Goal: Register for event/course

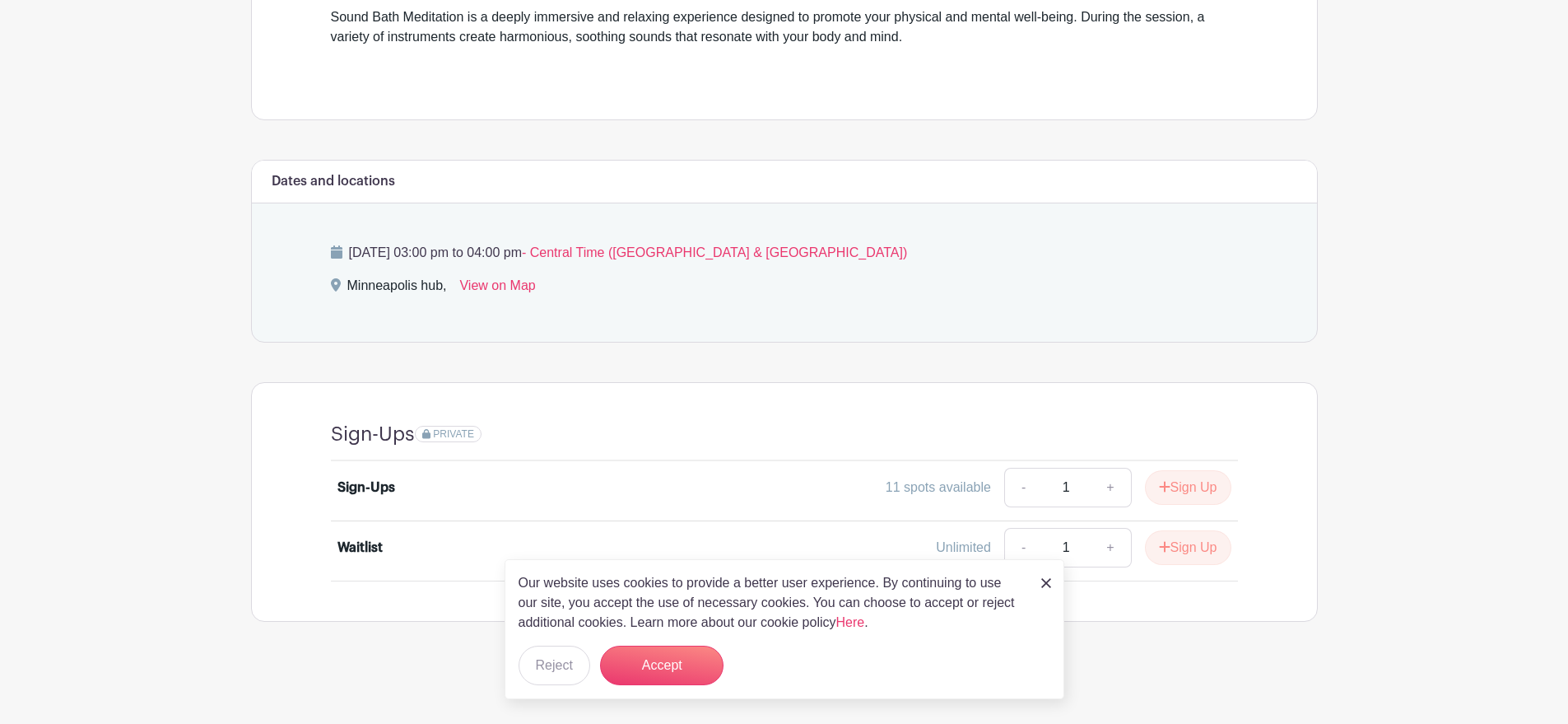
scroll to position [491, 0]
drag, startPoint x: 892, startPoint y: 488, endPoint x: 964, endPoint y: 486, distance: 72.0
click at [964, 486] on div "11 spots available" at bounding box center [939, 486] width 106 height 20
click at [1050, 589] on img at bounding box center [1046, 583] width 10 height 10
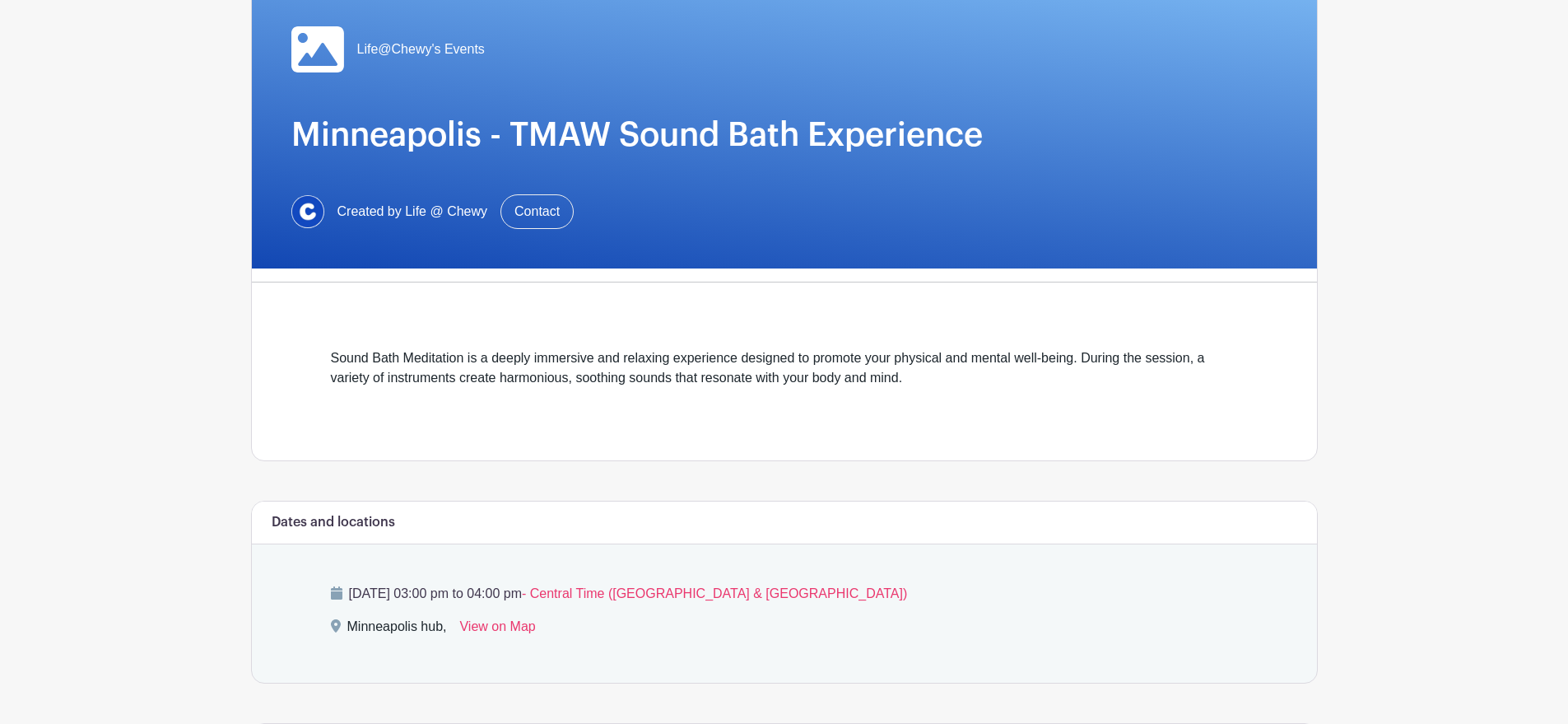
scroll to position [0, 0]
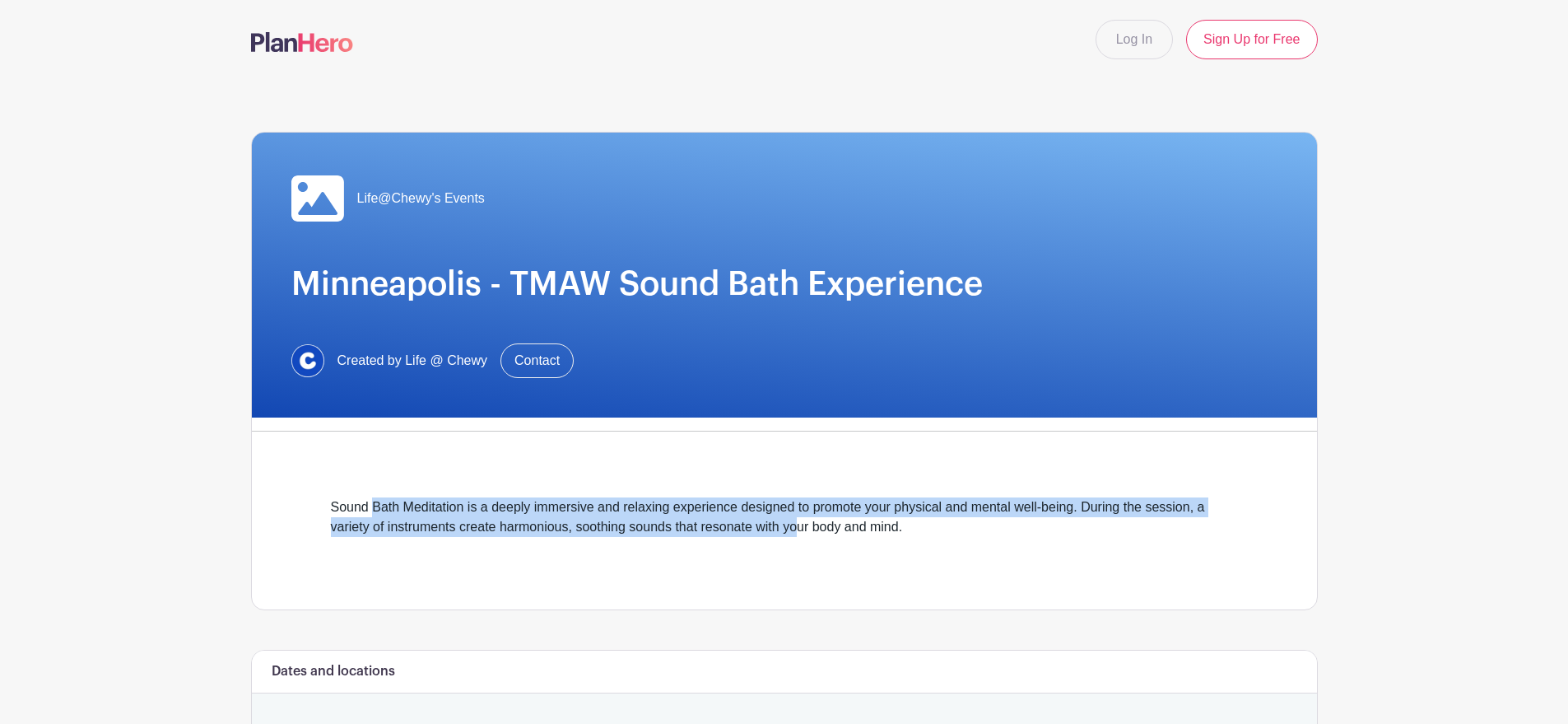
drag, startPoint x: 375, startPoint y: 507, endPoint x: 799, endPoint y: 533, distance: 424.8
click at [799, 533] on div "Sound Bath Meditation is a deeply immersive and relaxing experience designed to…" at bounding box center [785, 527] width 907 height 60
click at [957, 503] on div "Sound Bath Meditation is a deeply immersive and relaxing experience designed to…" at bounding box center [785, 527] width 907 height 60
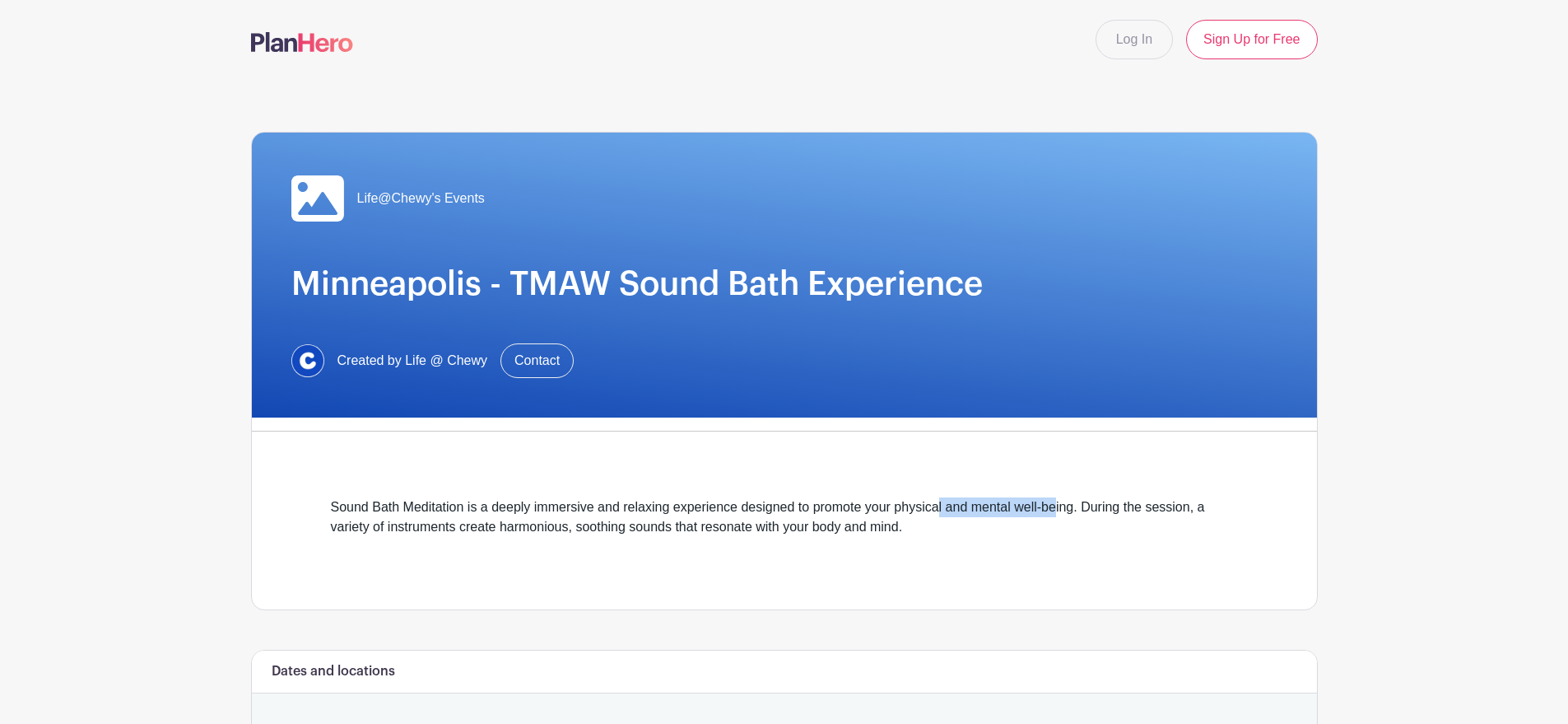
drag, startPoint x: 946, startPoint y: 508, endPoint x: 1063, endPoint y: 509, distance: 117.0
click at [1063, 509] on div "Sound Bath Meditation is a deeply immersive and relaxing experience designed to…" at bounding box center [785, 527] width 907 height 60
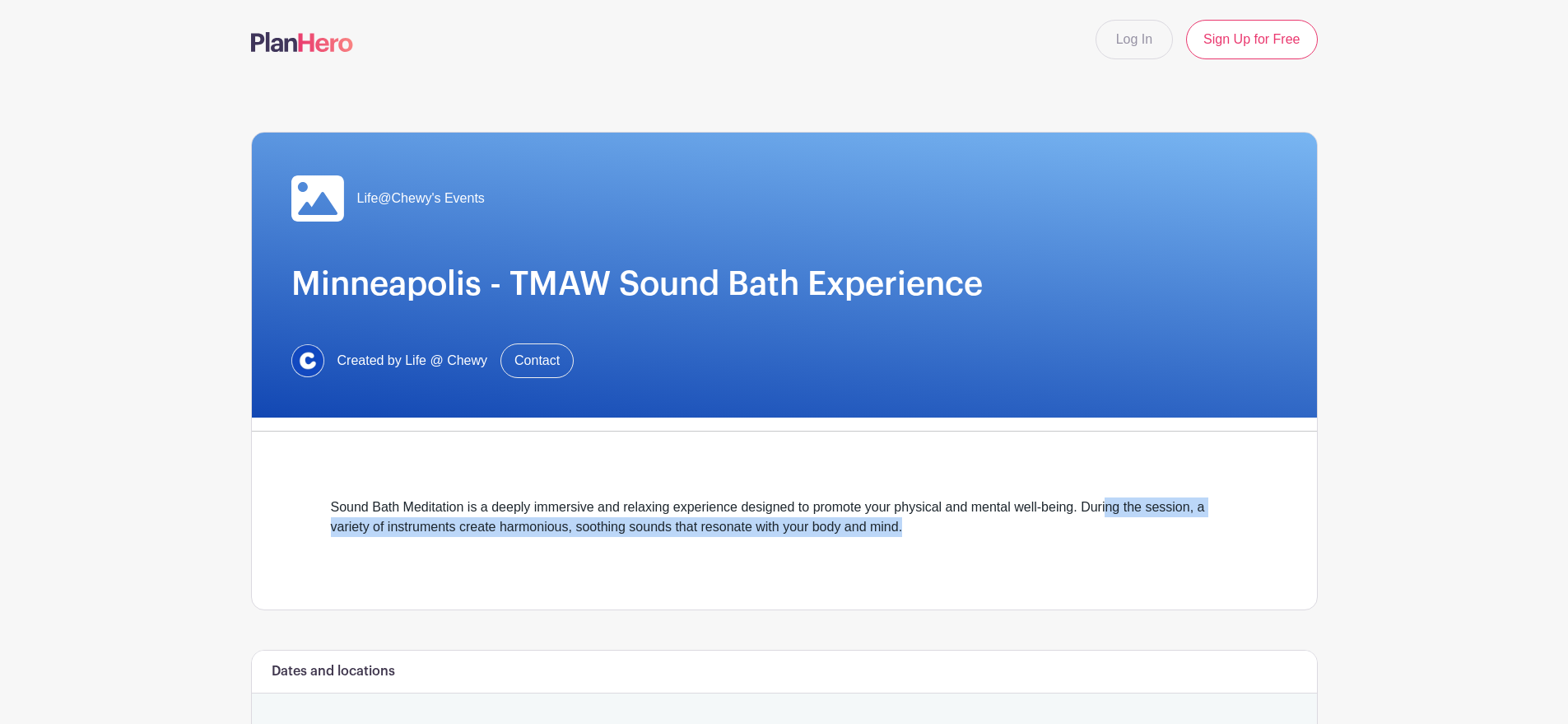
drag, startPoint x: 1116, startPoint y: 509, endPoint x: 1131, endPoint y: 531, distance: 26.6
click at [1131, 531] on div "Sound Bath Meditation is a deeply immersive and relaxing experience designed to…" at bounding box center [785, 527] width 907 height 60
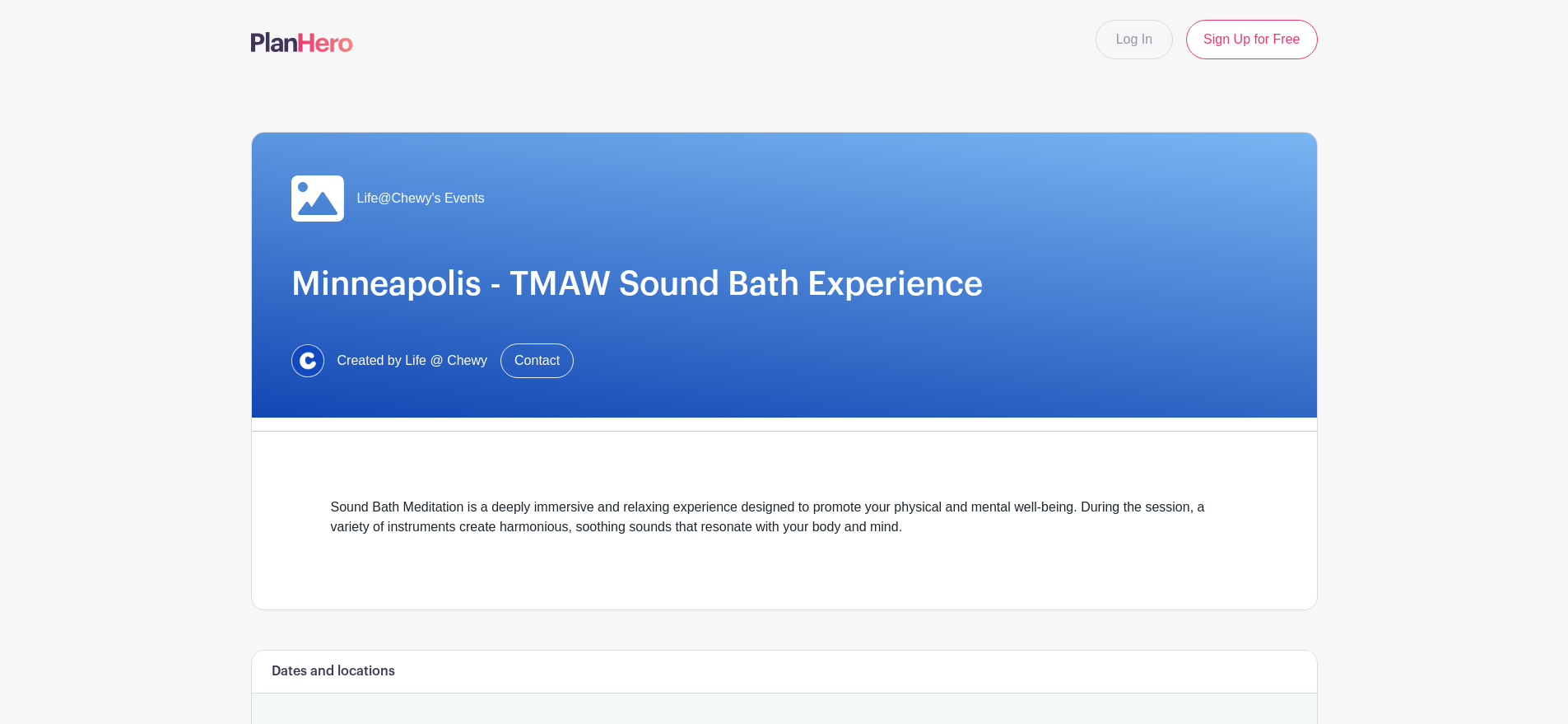
click at [564, 529] on div "Sound Bath Meditation is a deeply immersive and relaxing experience designed to…" at bounding box center [785, 527] width 907 height 60
drag, startPoint x: 479, startPoint y: 524, endPoint x: 853, endPoint y: 539, distance: 374.3
click at [853, 539] on div "Sound Bath Meditation is a deeply immersive and relaxing experience designed to…" at bounding box center [785, 527] width 907 height 60
click at [826, 532] on div "Sound Bath Meditation is a deeply immersive and relaxing experience designed to…" at bounding box center [785, 527] width 907 height 60
drag, startPoint x: 770, startPoint y: 529, endPoint x: 913, endPoint y: 529, distance: 143.0
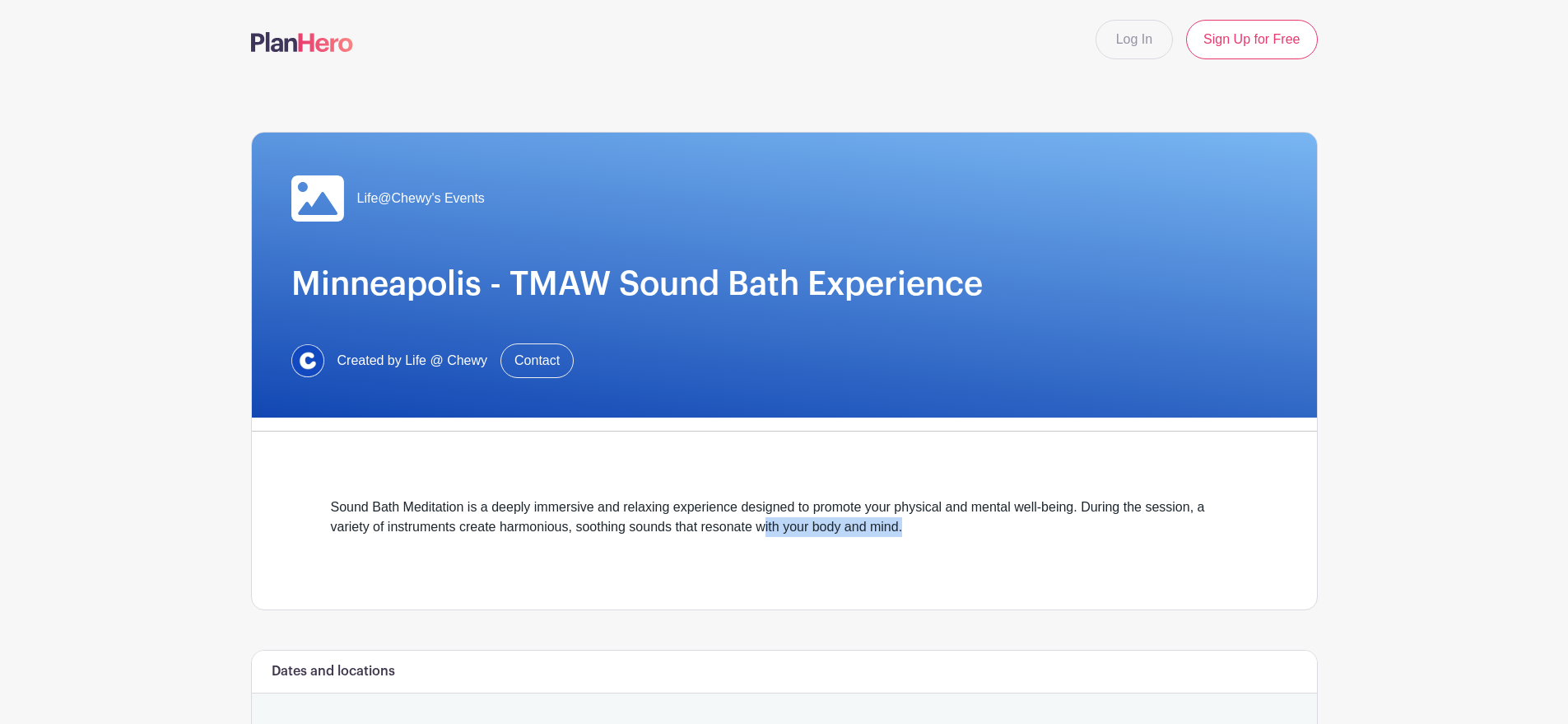
click at [912, 529] on div "Sound Bath Meditation is a deeply immersive and relaxing experience designed to…" at bounding box center [785, 527] width 907 height 60
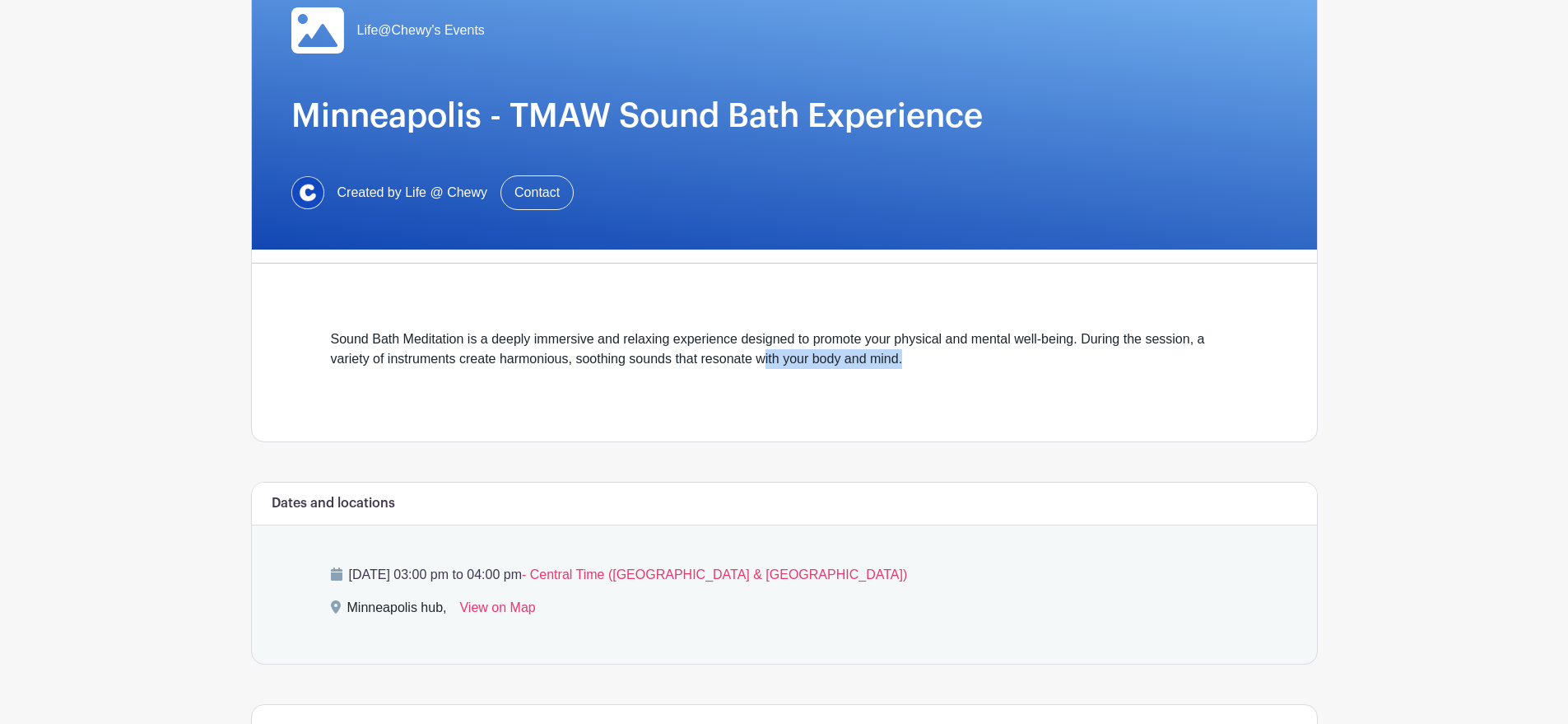
scroll to position [389, 0]
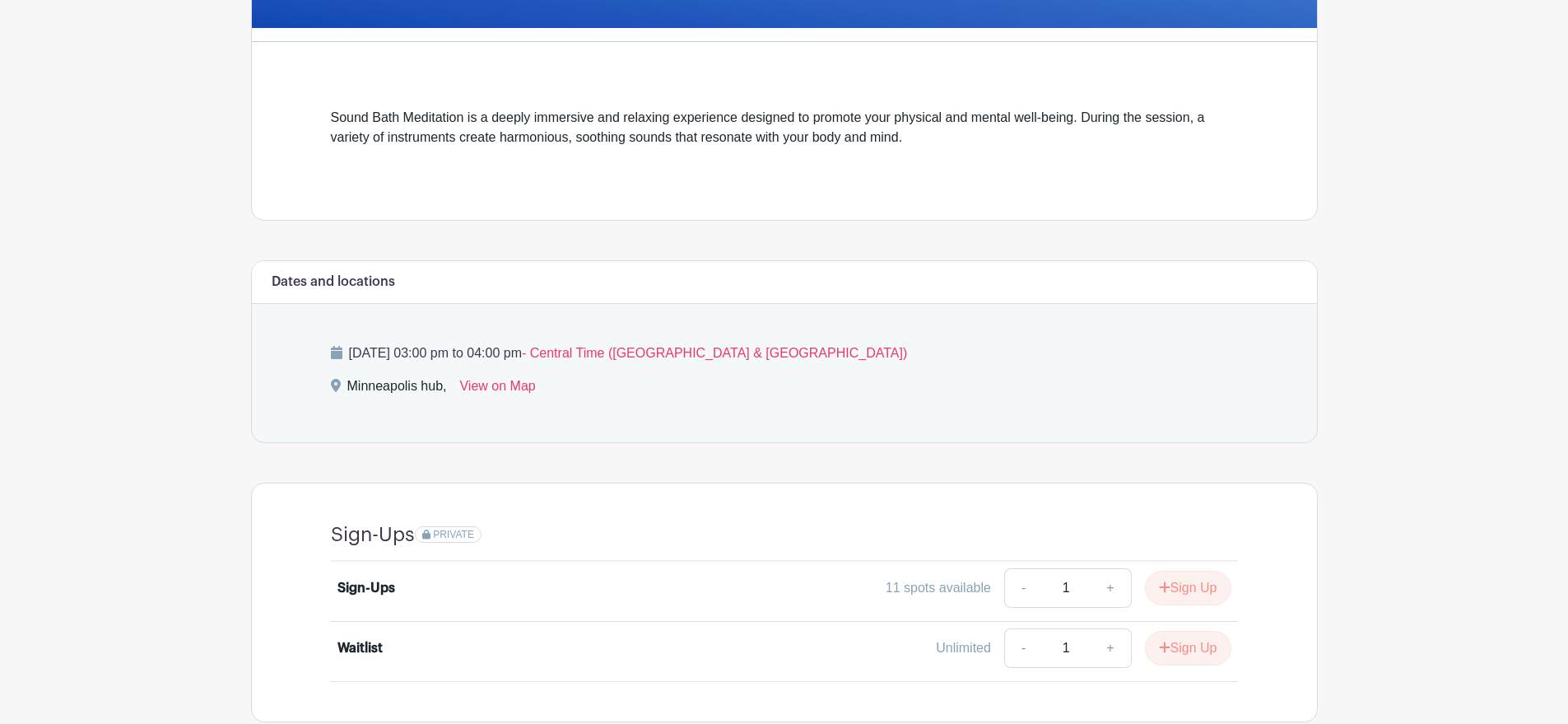
drag, startPoint x: 533, startPoint y: 352, endPoint x: 672, endPoint y: 354, distance: 139.0
click at [672, 354] on p "[DATE] 03:00 pm to 04:00 pm - Central Time ([GEOGRAPHIC_DATA] & [GEOGRAPHIC_DAT…" at bounding box center [785, 353] width 907 height 20
drag, startPoint x: 630, startPoint y: 358, endPoint x: 522, endPoint y: 362, distance: 108.1
click at [522, 362] on p "[DATE] 03:00 pm to 04:00 pm - Central Time ([GEOGRAPHIC_DATA] & [GEOGRAPHIC_DAT…" at bounding box center [785, 353] width 907 height 20
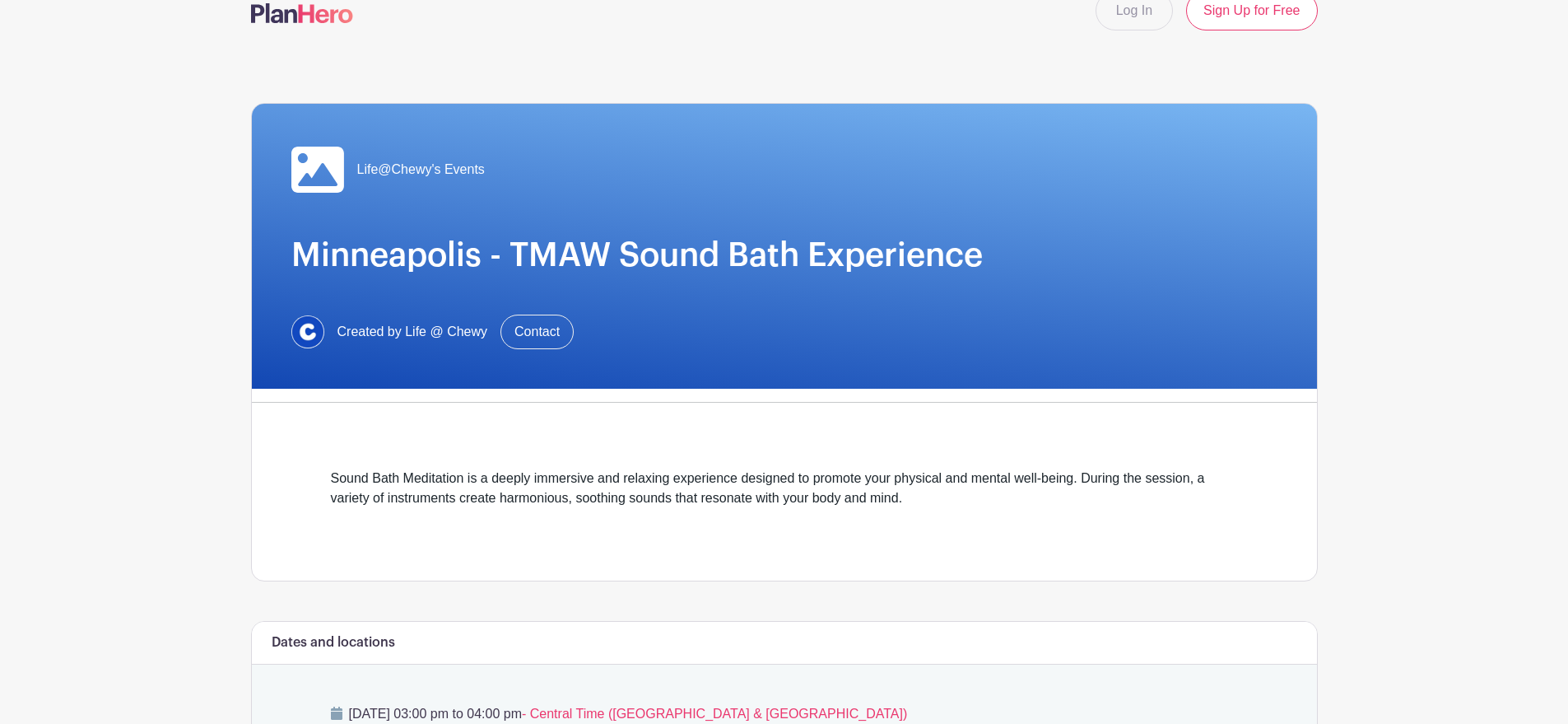
scroll to position [0, 0]
